Goal: Task Accomplishment & Management: Complete application form

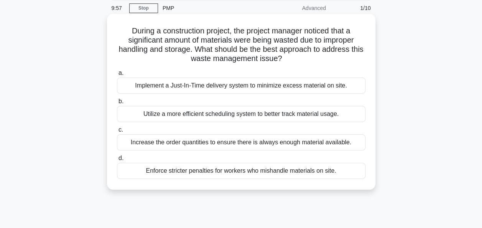
scroll to position [31, 0]
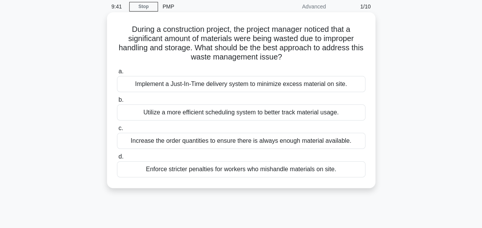
click at [254, 114] on div "Utilize a more efficient scheduling system to better track material usage." at bounding box center [241, 112] width 249 height 16
click at [117, 102] on input "b. Utilize a more efficient scheduling system to better track material usage." at bounding box center [117, 99] width 0 height 5
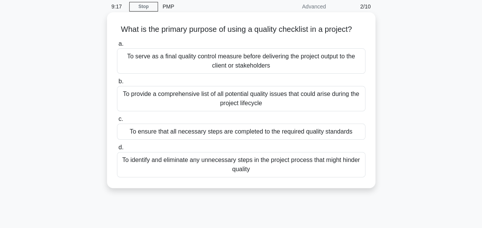
click at [184, 129] on div "To ensure that all necessary steps are completed to the required quality standa…" at bounding box center [241, 131] width 249 height 16
click at [117, 122] on input "c. To ensure that all necessary steps are completed to the required quality sta…" at bounding box center [117, 119] width 0 height 5
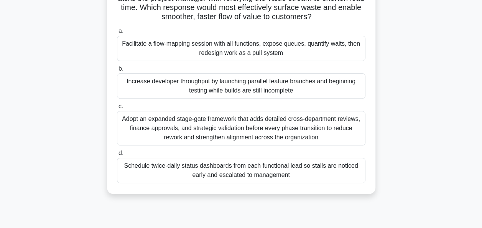
scroll to position [92, 0]
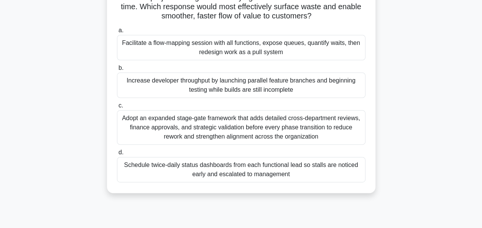
click at [184, 129] on div "Adopt an expanded stage-gate framework that adds detailed cross-department revi…" at bounding box center [241, 127] width 249 height 35
click at [117, 108] on input "c. Adopt an expanded stage-gate framework that adds detailed cross-department r…" at bounding box center [117, 105] width 0 height 5
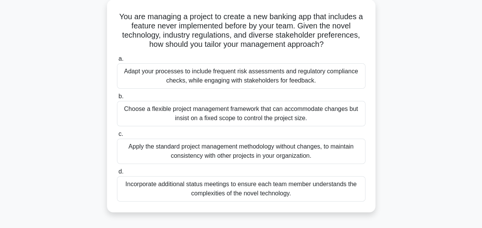
scroll to position [46, 0]
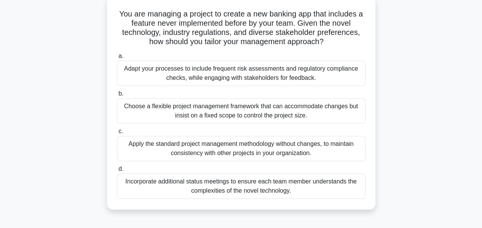
click at [206, 77] on div "Adapt your processes to include frequent risk assessments and regulatory compli…" at bounding box center [241, 73] width 249 height 25
click at [117, 59] on input "a. Adapt your processes to include frequent risk assessments and regulatory com…" at bounding box center [117, 56] width 0 height 5
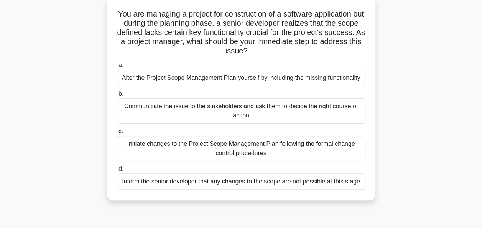
click at [173, 148] on div "Initiate changes to the Project Scope Management Plan following the formal chan…" at bounding box center [241, 148] width 249 height 25
click at [117, 134] on input "c. Initiate changes to the Project Scope Management Plan following the formal c…" at bounding box center [117, 131] width 0 height 5
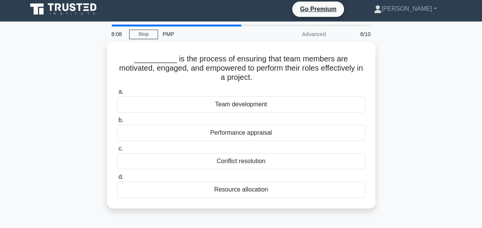
scroll to position [0, 0]
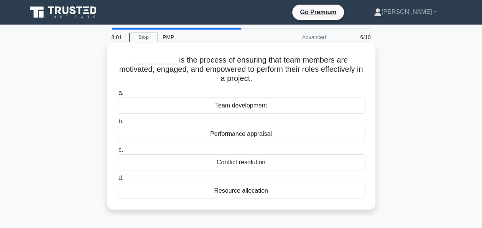
click at [191, 107] on div "Team development" at bounding box center [241, 105] width 249 height 16
click at [117, 95] on input "a. Team development" at bounding box center [117, 93] width 0 height 5
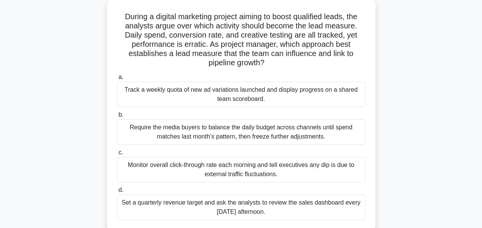
scroll to position [46, 0]
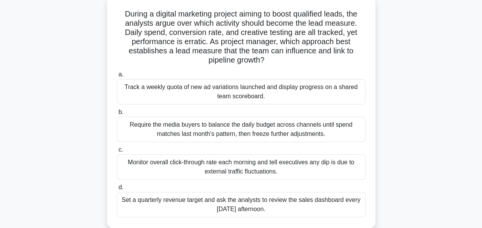
click at [152, 96] on div "Track a weekly quota of new ad variations launched and display progress on a sh…" at bounding box center [241, 91] width 249 height 25
click at [117, 77] on input "a. Track a weekly quota of new ad variations launched and display progress on a…" at bounding box center [117, 74] width 0 height 5
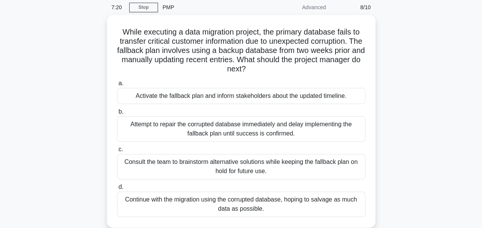
scroll to position [31, 0]
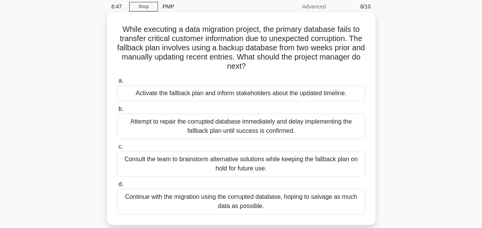
click at [145, 159] on div "Consult the team to brainstorm alternative solutions while keeping the fallback…" at bounding box center [241, 163] width 249 height 25
click at [117, 149] on input "c. Consult the team to brainstorm alternative solutions while keeping the fallb…" at bounding box center [117, 146] width 0 height 5
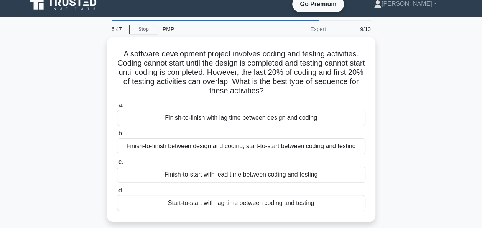
scroll to position [0, 0]
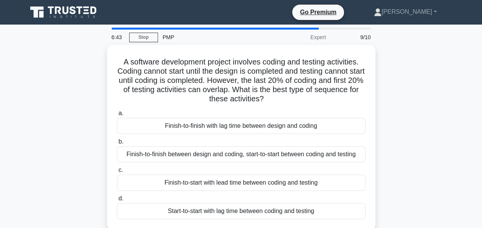
click at [145, 159] on div "Finish-to-finish between design and coding, start-to-start between coding and t…" at bounding box center [241, 154] width 249 height 16
click at [117, 144] on input "b. Finish-to-finish between design and coding, start-to-start between coding an…" at bounding box center [117, 141] width 0 height 5
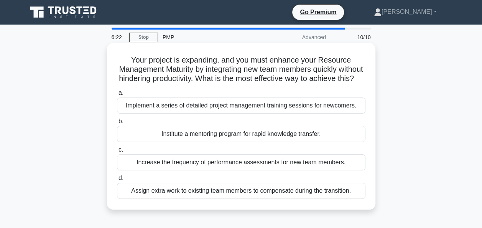
click at [166, 142] on div "Institute a mentoring program for rapid knowledge transfer." at bounding box center [241, 134] width 249 height 16
click at [117, 124] on input "b. Institute a mentoring program for rapid knowledge transfer." at bounding box center [117, 121] width 0 height 5
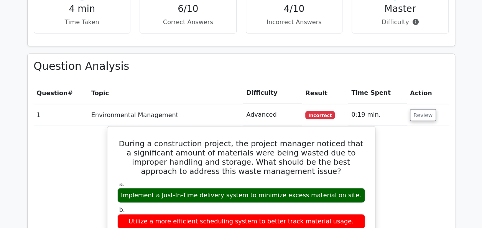
scroll to position [659, 0]
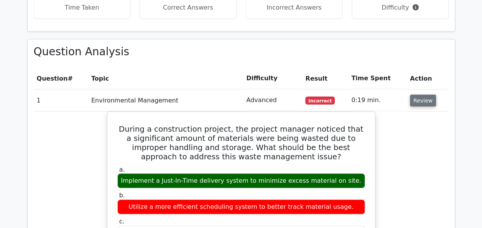
click at [427, 94] on button "Review" at bounding box center [423, 100] width 26 height 12
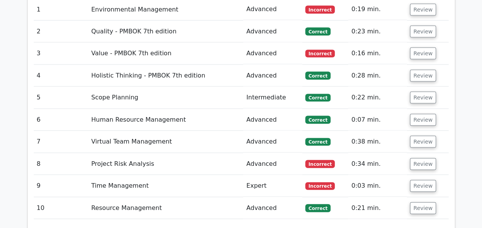
scroll to position [766, 0]
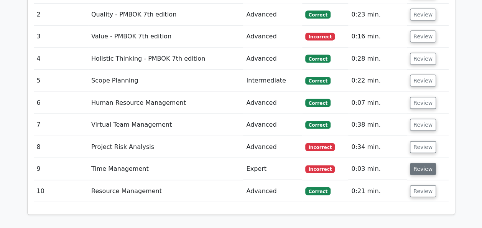
click at [424, 163] on button "Review" at bounding box center [423, 169] width 26 height 12
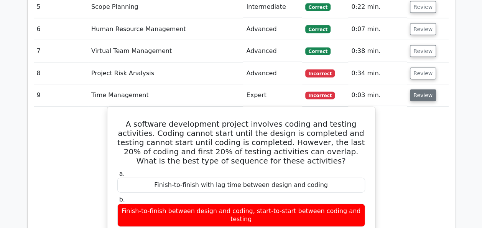
scroll to position [843, 0]
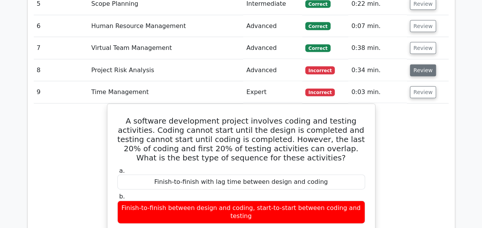
click at [414, 64] on button "Review" at bounding box center [423, 70] width 26 height 12
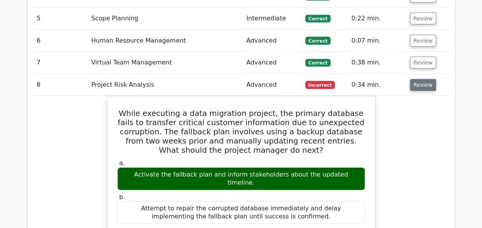
scroll to position [828, 0]
